Goal: Task Accomplishment & Management: Manage account settings

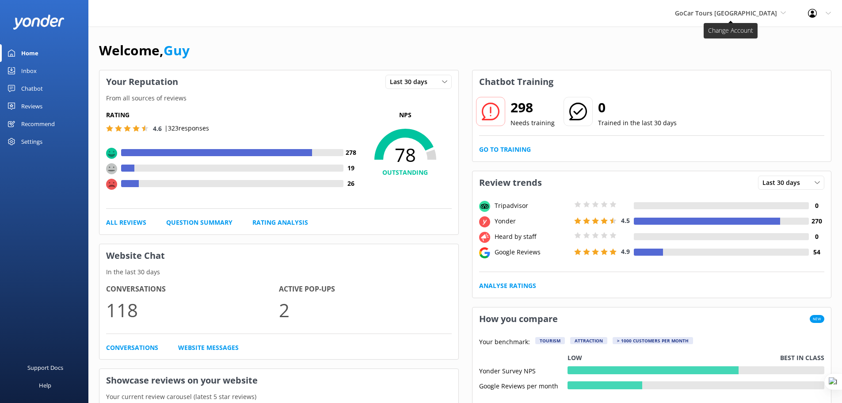
click at [784, 12] on icon at bounding box center [782, 12] width 5 height 5
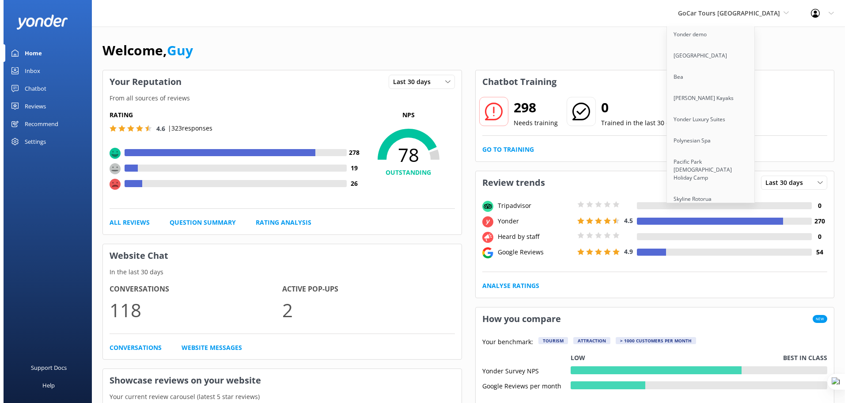
scroll to position [3751, 0]
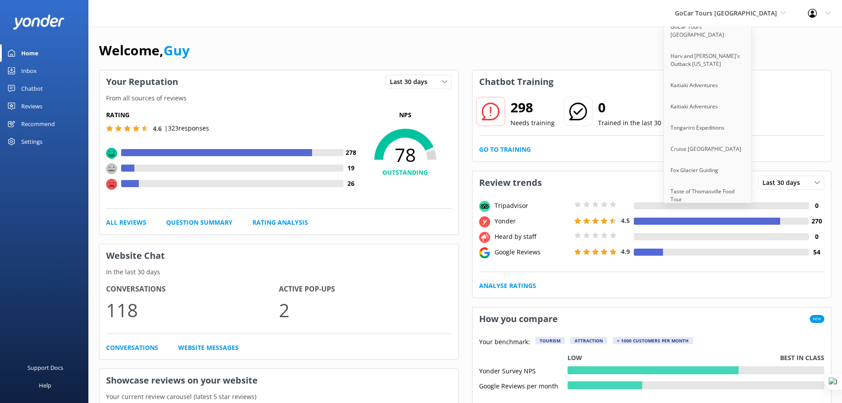
click at [710, 231] on link "Skytrek" at bounding box center [708, 241] width 88 height 21
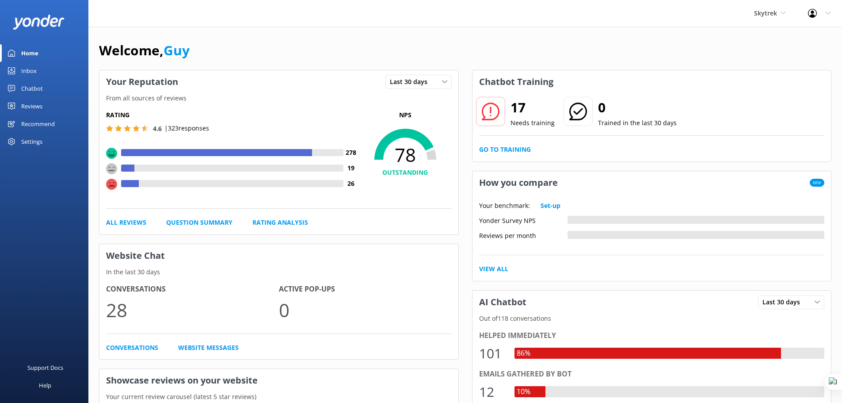
click at [31, 140] on div "Settings" at bounding box center [31, 142] width 21 height 18
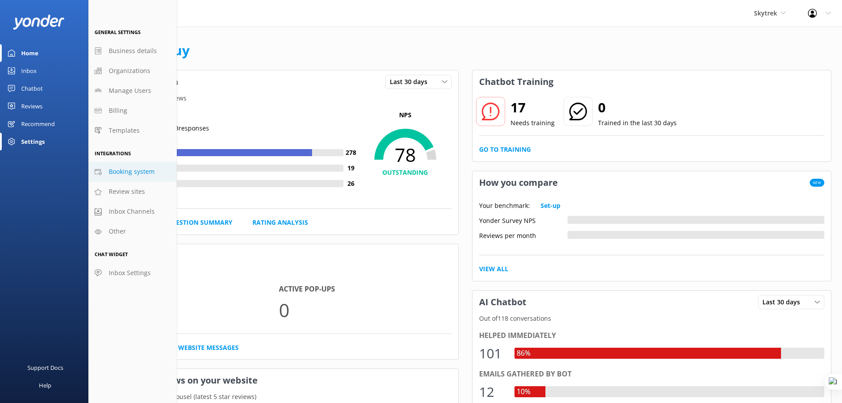
click at [143, 170] on span "Booking system" at bounding box center [132, 172] width 46 height 10
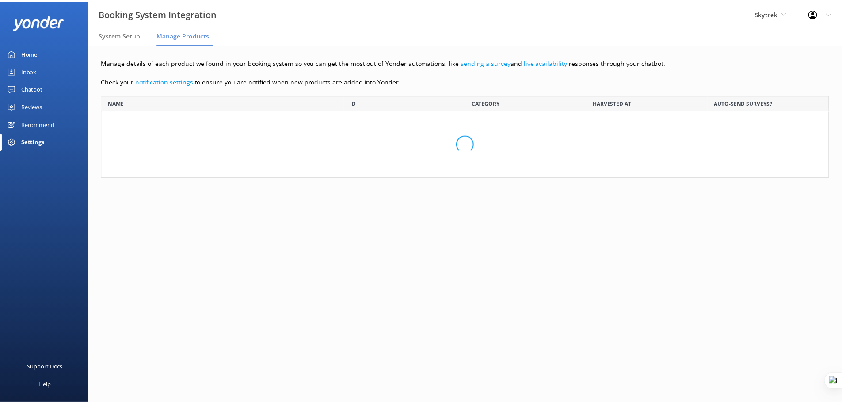
scroll to position [98, 727]
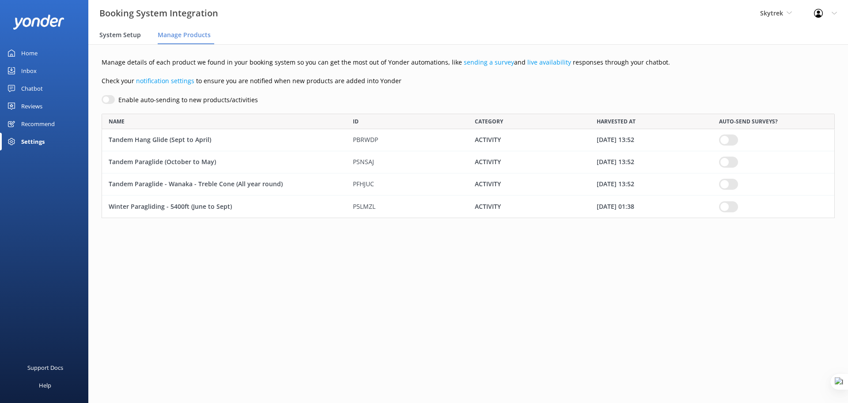
click at [127, 38] on span "System Setup" at bounding box center [120, 34] width 42 height 9
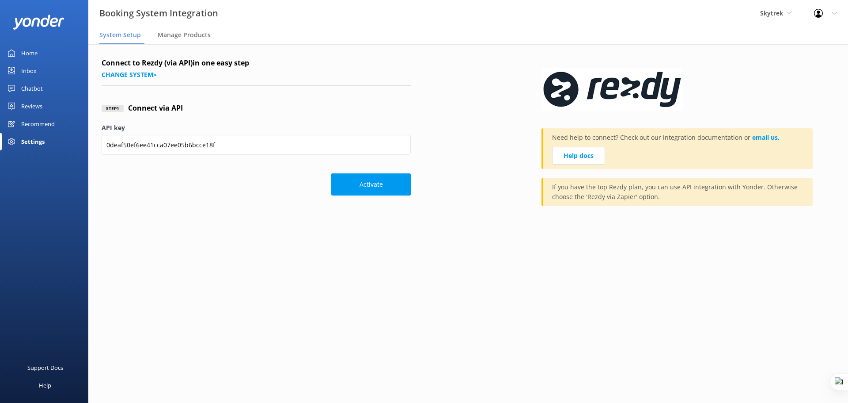
click at [30, 53] on div "Home" at bounding box center [29, 53] width 16 height 18
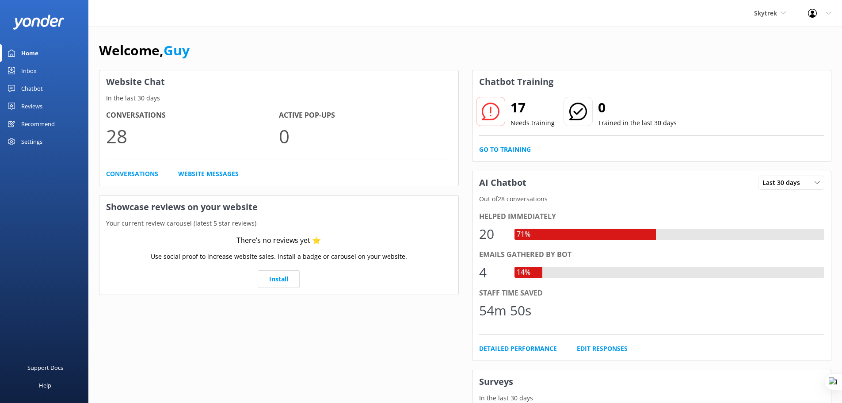
click at [26, 89] on div "Chatbot" at bounding box center [32, 89] width 22 height 18
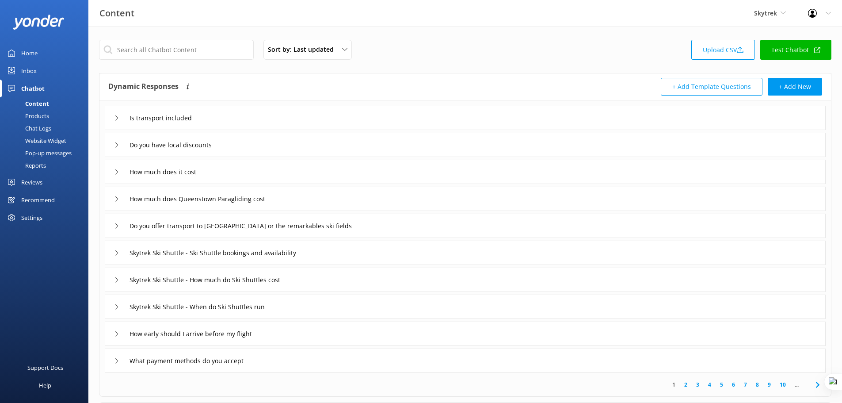
click at [38, 116] on div "Products" at bounding box center [27, 116] width 44 height 12
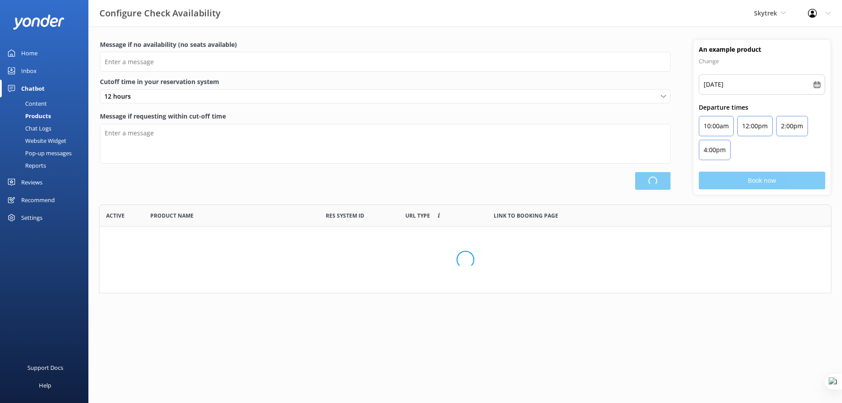
type input "There are no seats available, please check an alternative day"
type textarea "Our online booking system closes 1 hour prior to departure. Please contact us t…"
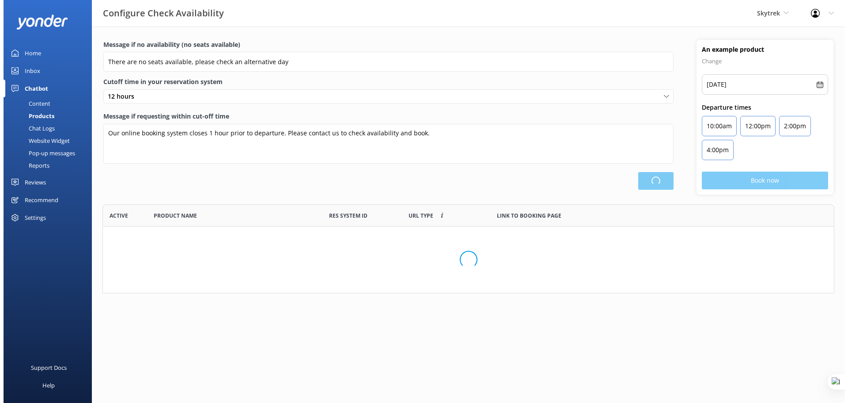
scroll to position [113, 732]
